Goal: Task Accomplishment & Management: Use online tool/utility

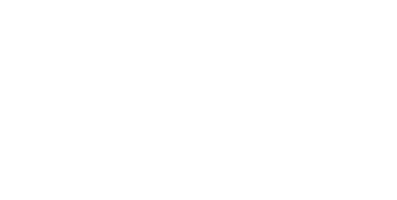
scroll to position [66, 0]
click at [332, 34] on button "Close" at bounding box center [320, 34] width 23 height 10
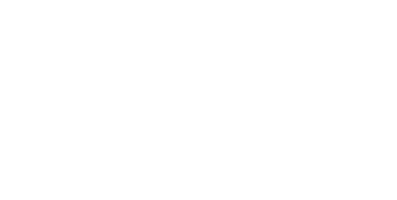
click at [82, 80] on button "Tracking" at bounding box center [52, 84] width 59 height 15
click at [327, 180] on div "14h 35m" at bounding box center [304, 174] width 46 height 14
click at [258, 175] on button "button" at bounding box center [254, 175] width 8 height 8
click at [196, 98] on button "Clock On" at bounding box center [179, 98] width 34 height 10
